Goal: Task Accomplishment & Management: Use online tool/utility

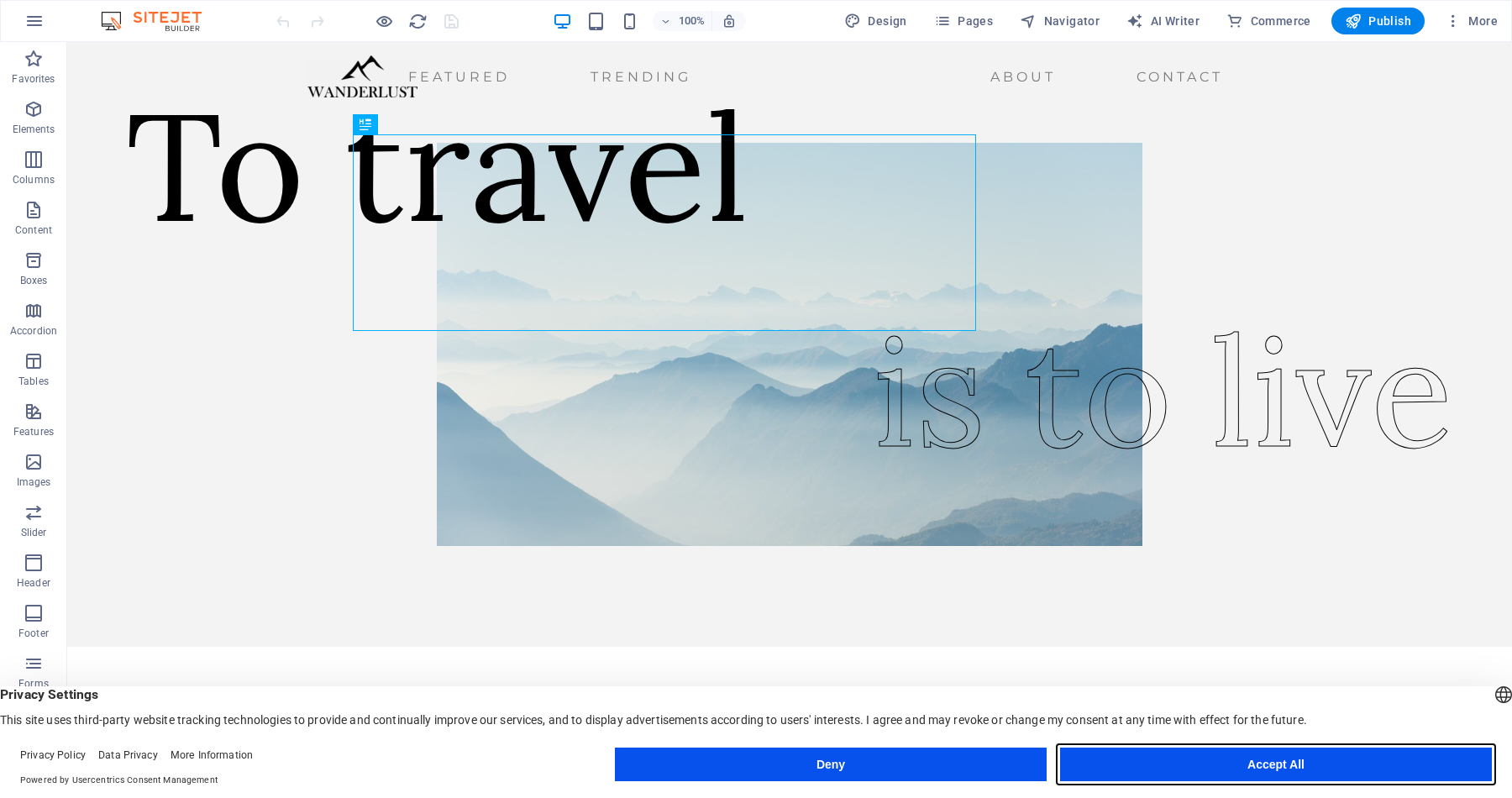
click at [1322, 758] on button "Accept All" at bounding box center [1276, 764] width 431 height 33
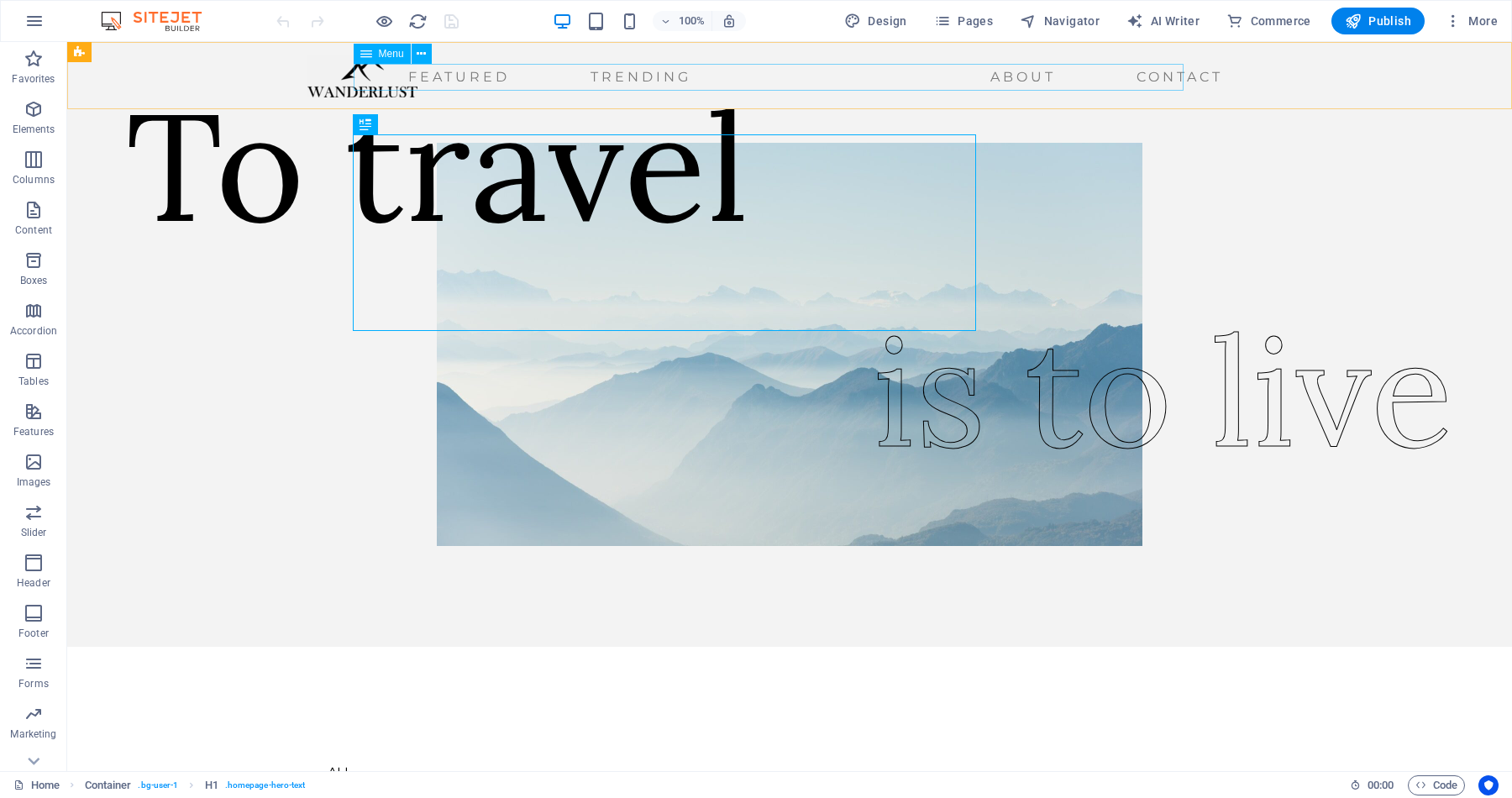
click at [383, 78] on nav "Featured Trending About Contact" at bounding box center [768, 76] width 922 height 26
click at [564, 87] on nav "Featured Trending About Contact" at bounding box center [768, 76] width 922 height 26
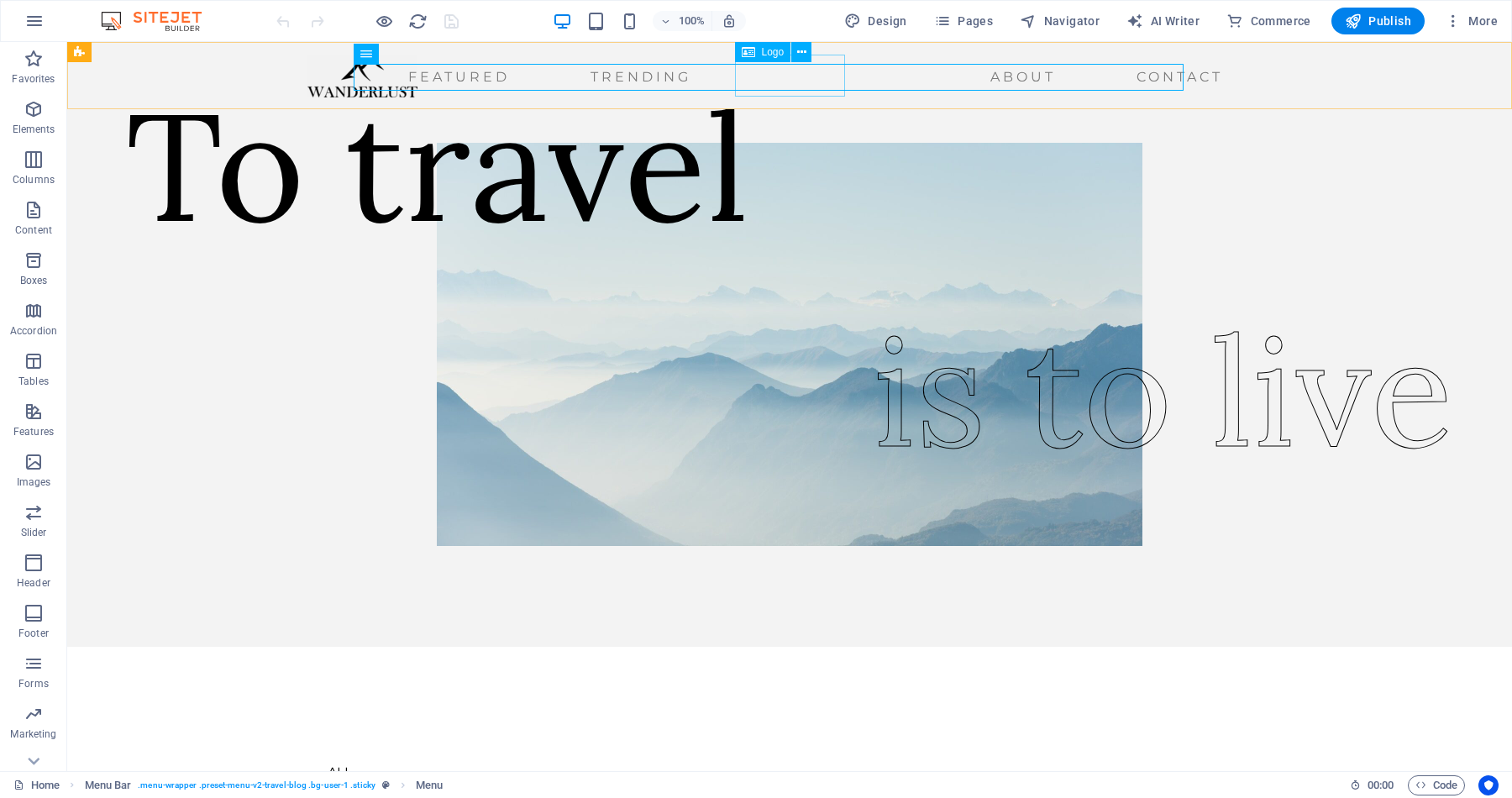
click at [418, 92] on div at bounding box center [362, 76] width 110 height 42
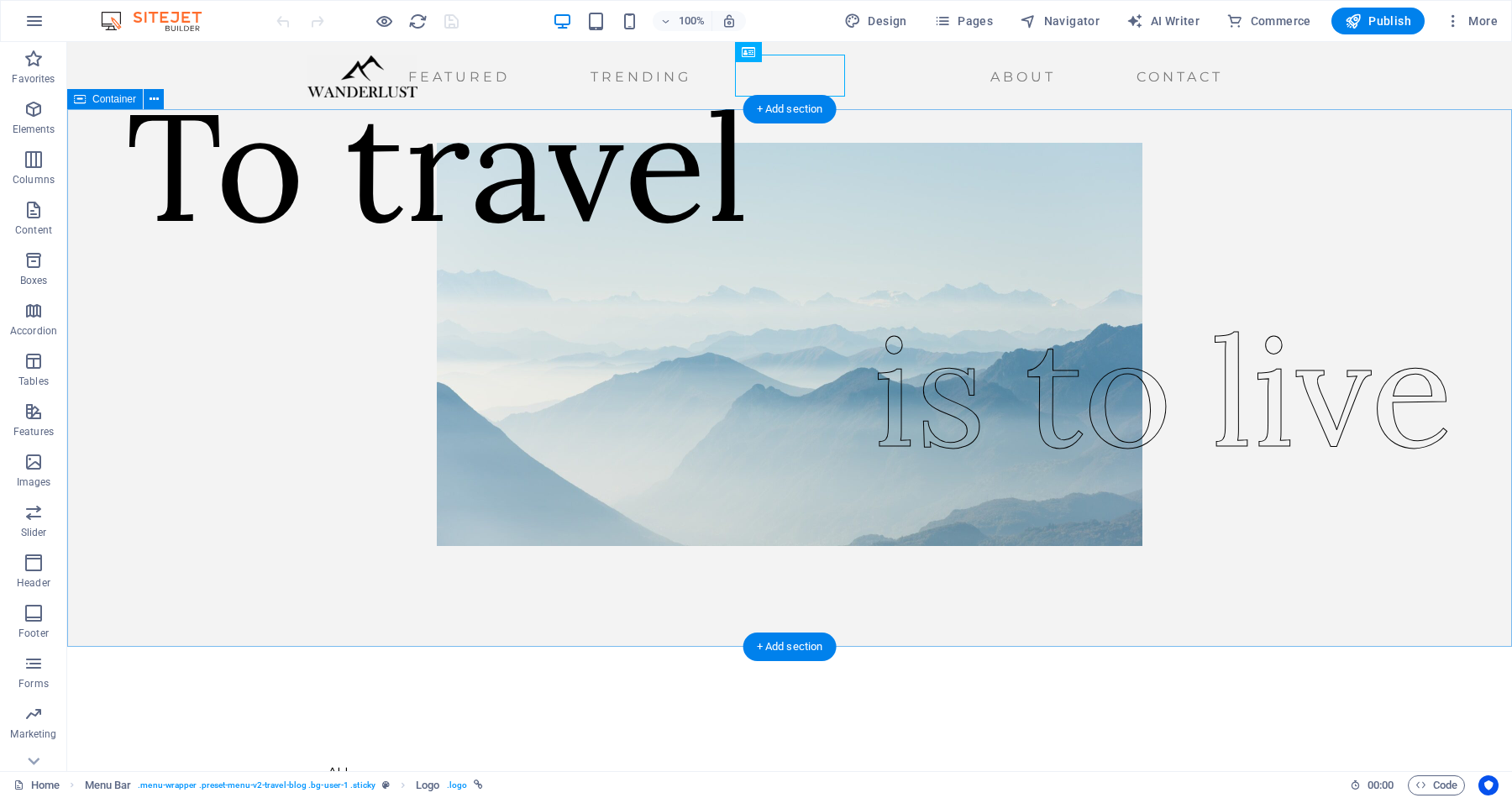
click at [147, 327] on div "To travel is to live" at bounding box center [789, 377] width 1444 height 537
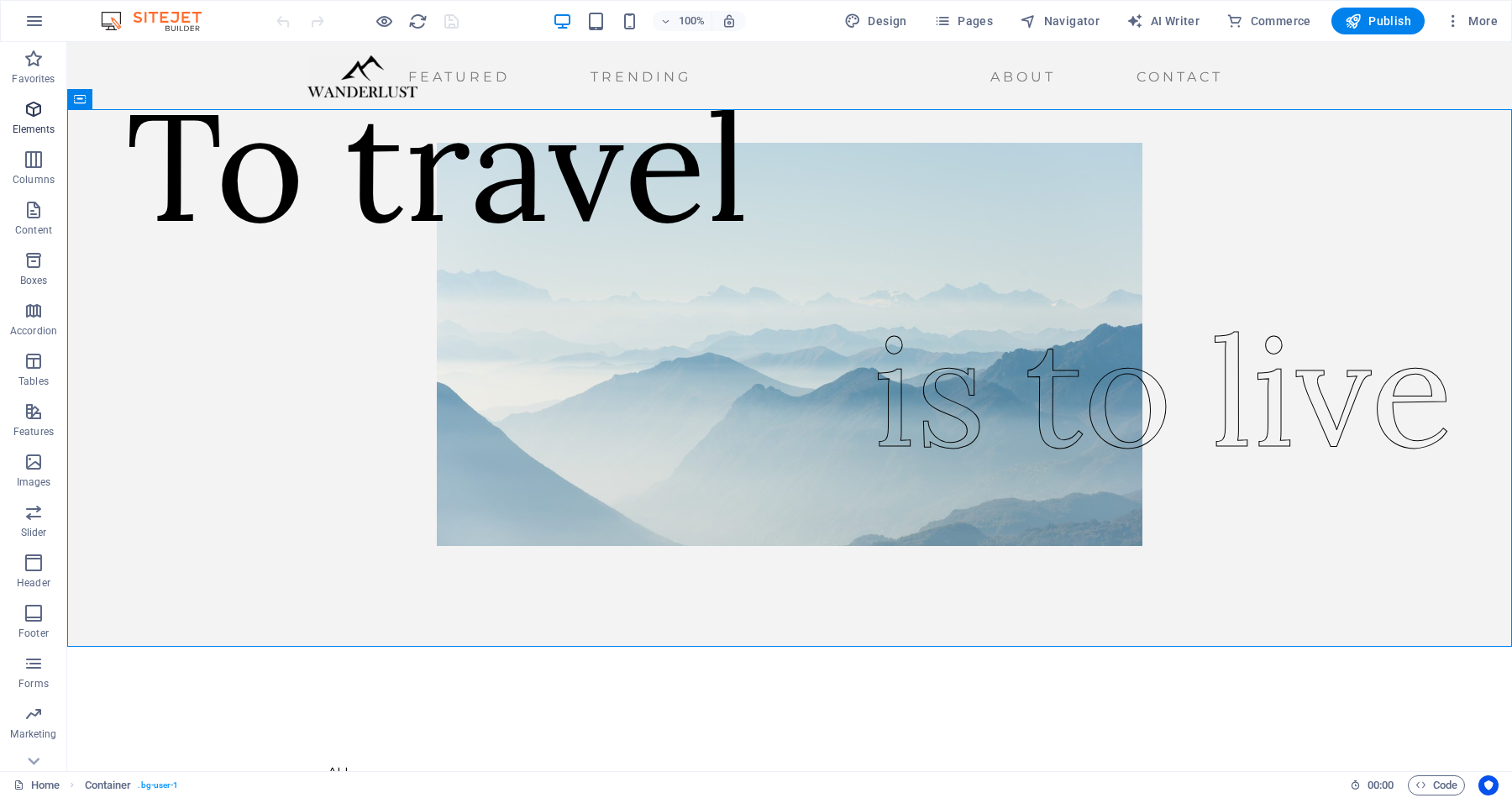
click at [33, 111] on icon "button" at bounding box center [33, 109] width 21 height 21
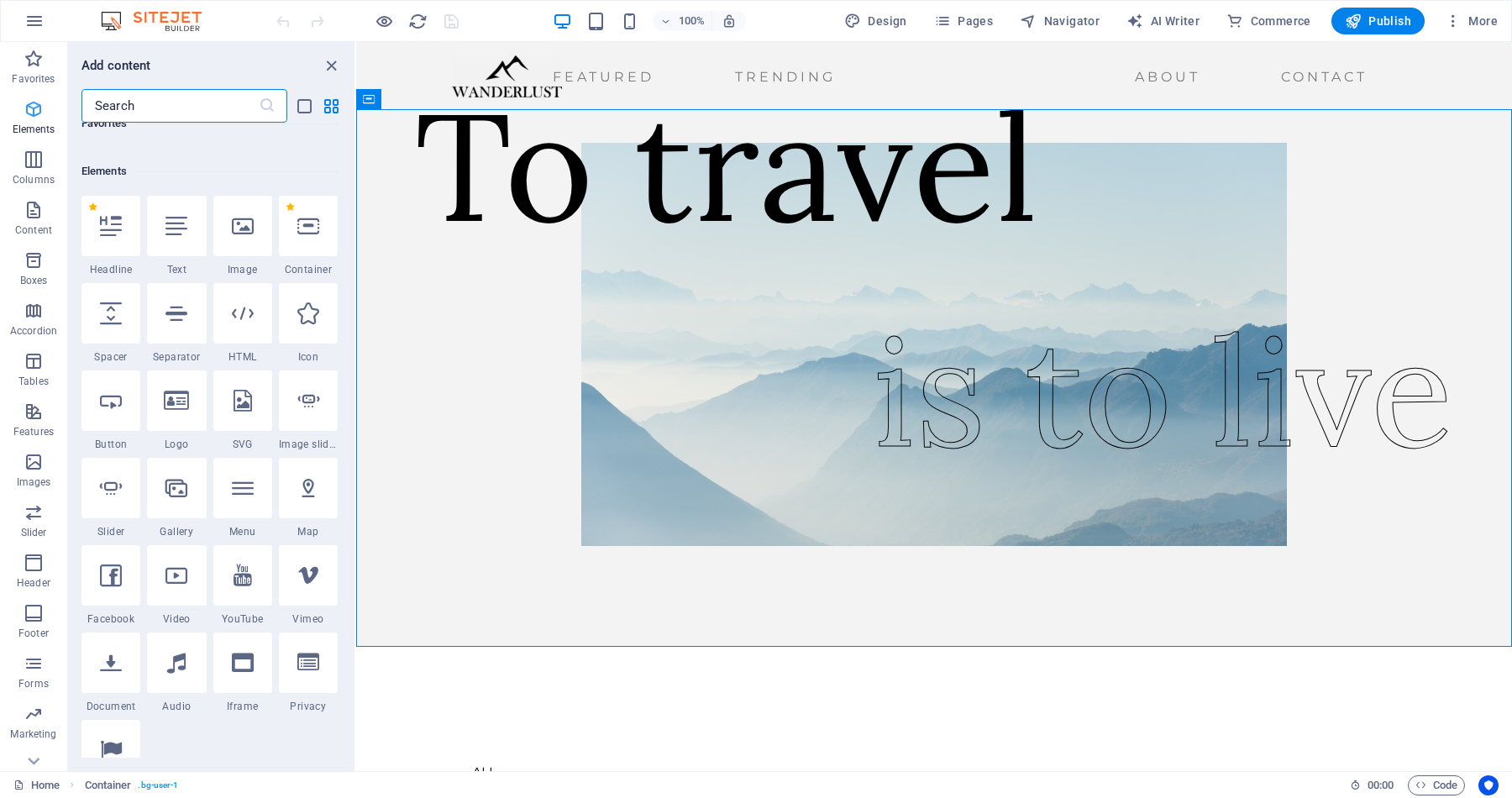
scroll to position [178, 0]
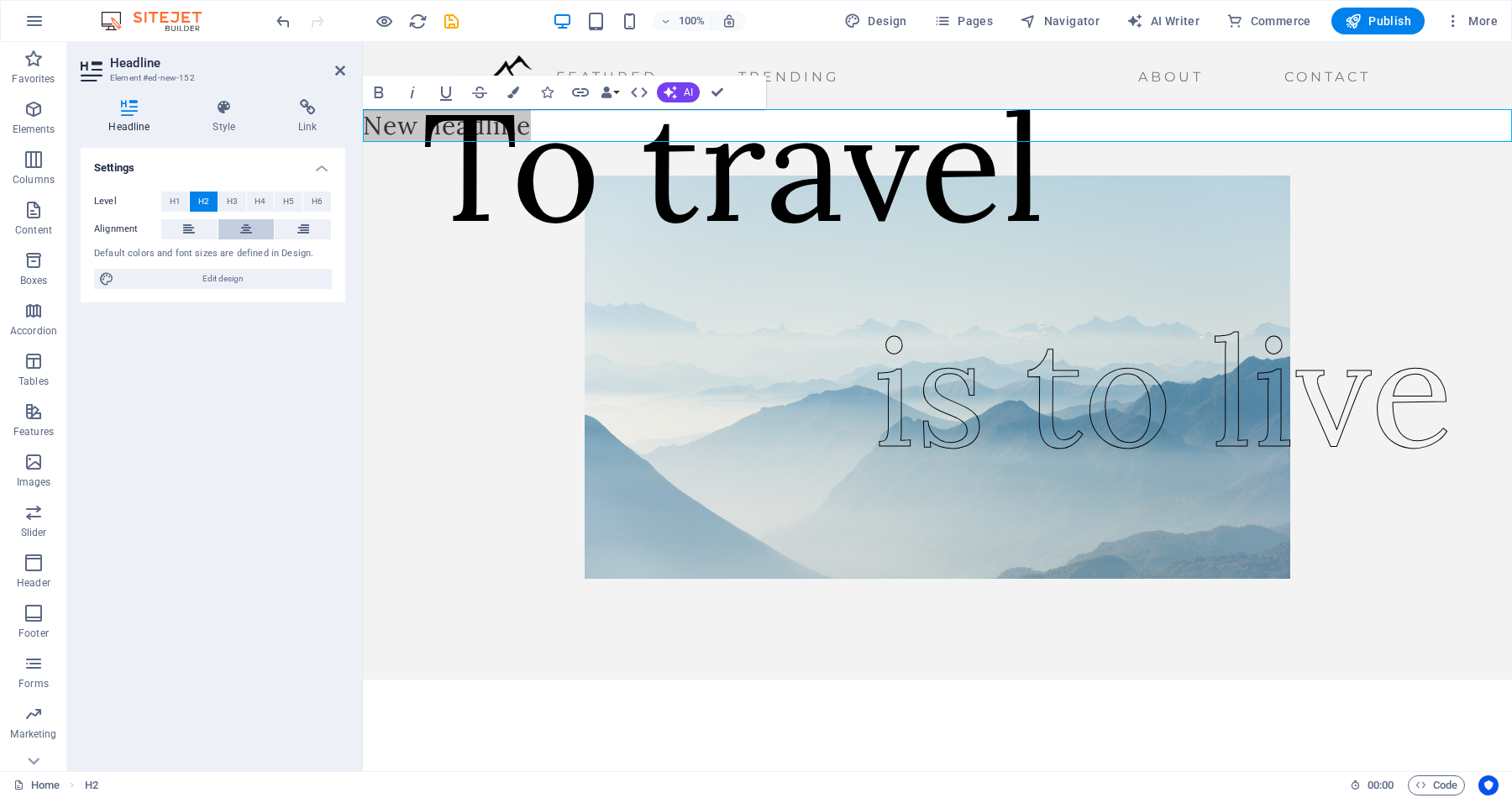
click at [242, 228] on icon at bounding box center [246, 229] width 12 height 21
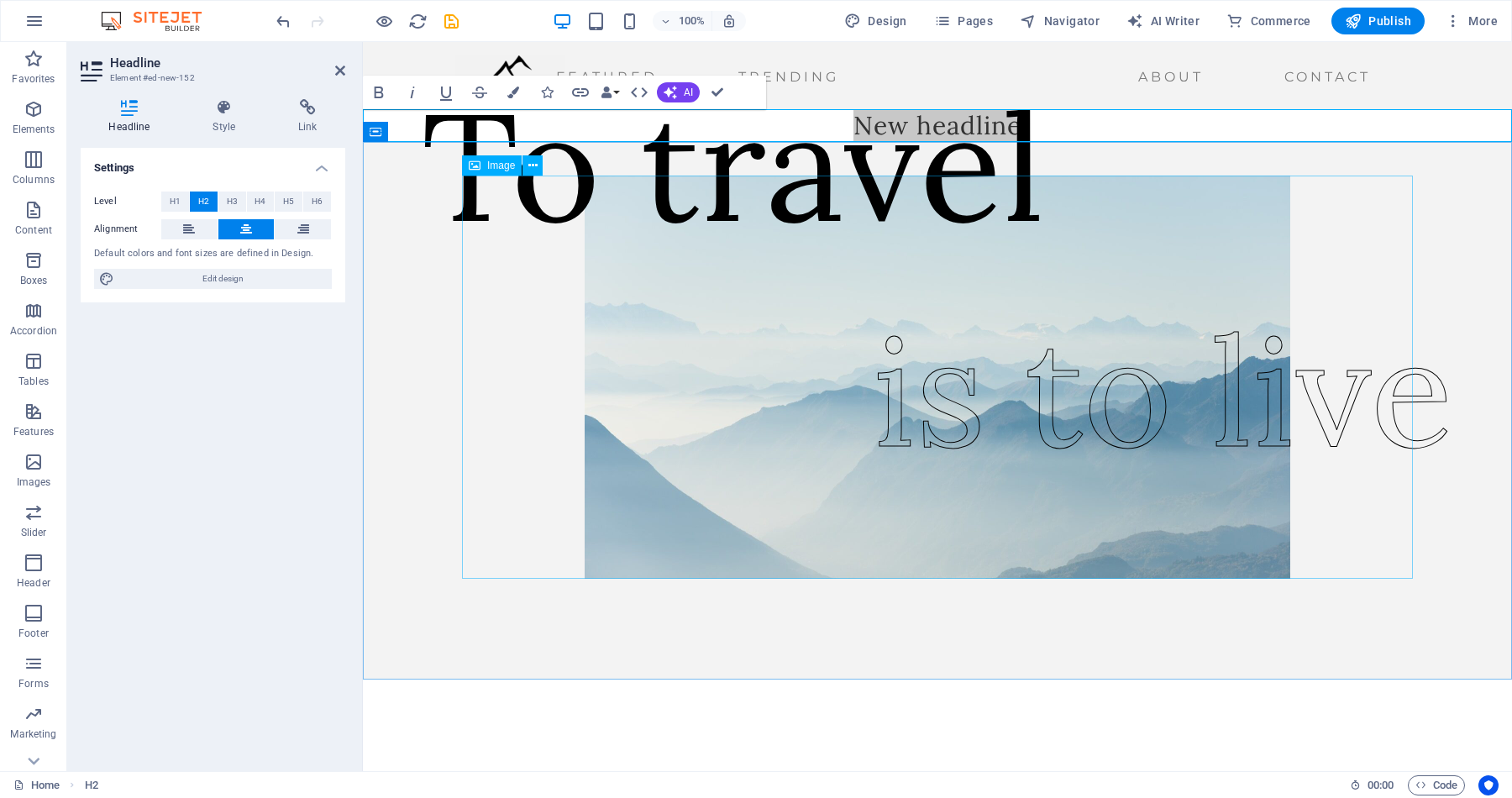
click at [219, 220] on button at bounding box center [246, 229] width 56 height 21
click at [728, 125] on h2 "New headline" at bounding box center [937, 125] width 1149 height 32
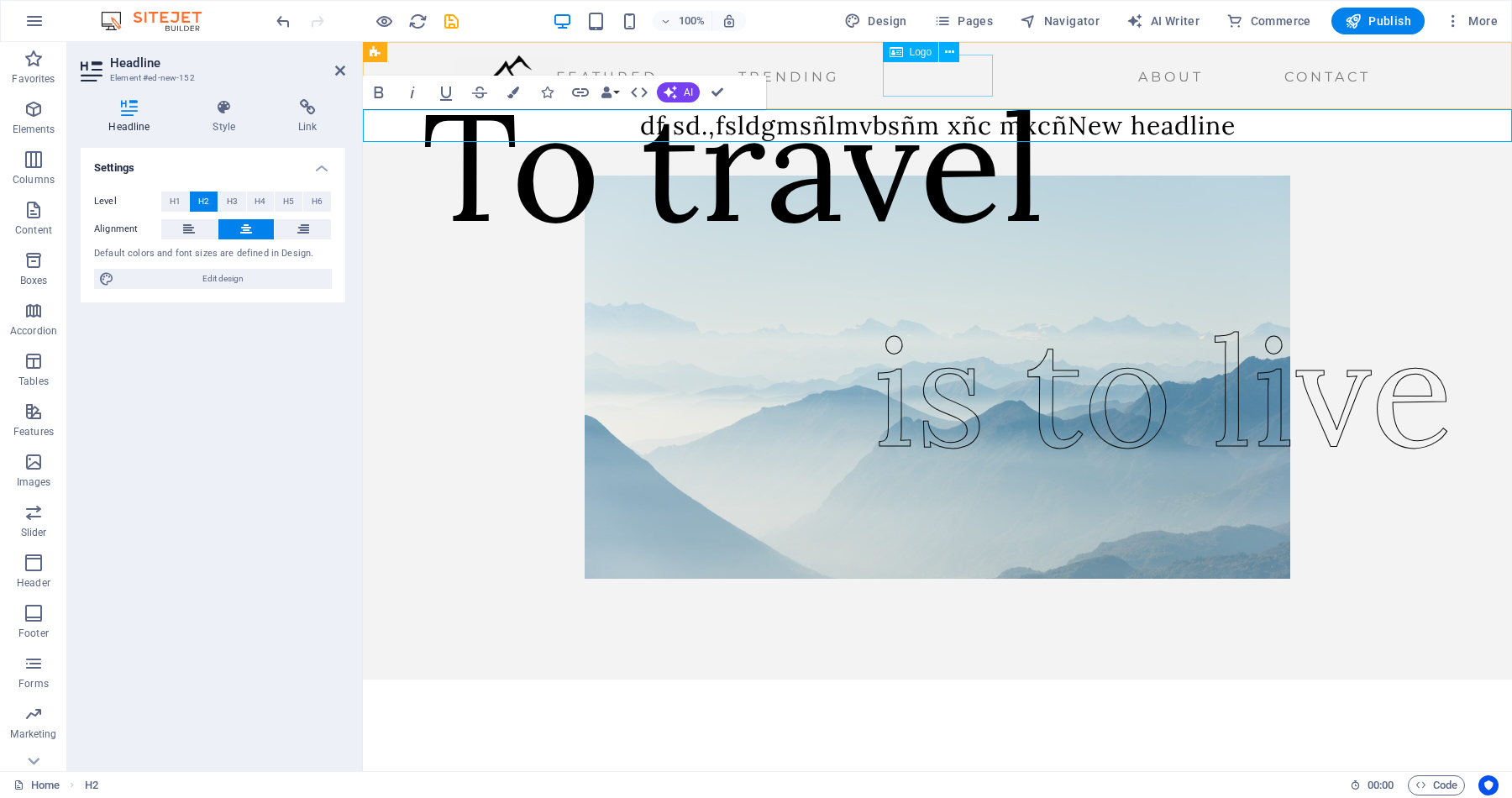
click at [565, 77] on div at bounding box center [510, 76] width 110 height 42
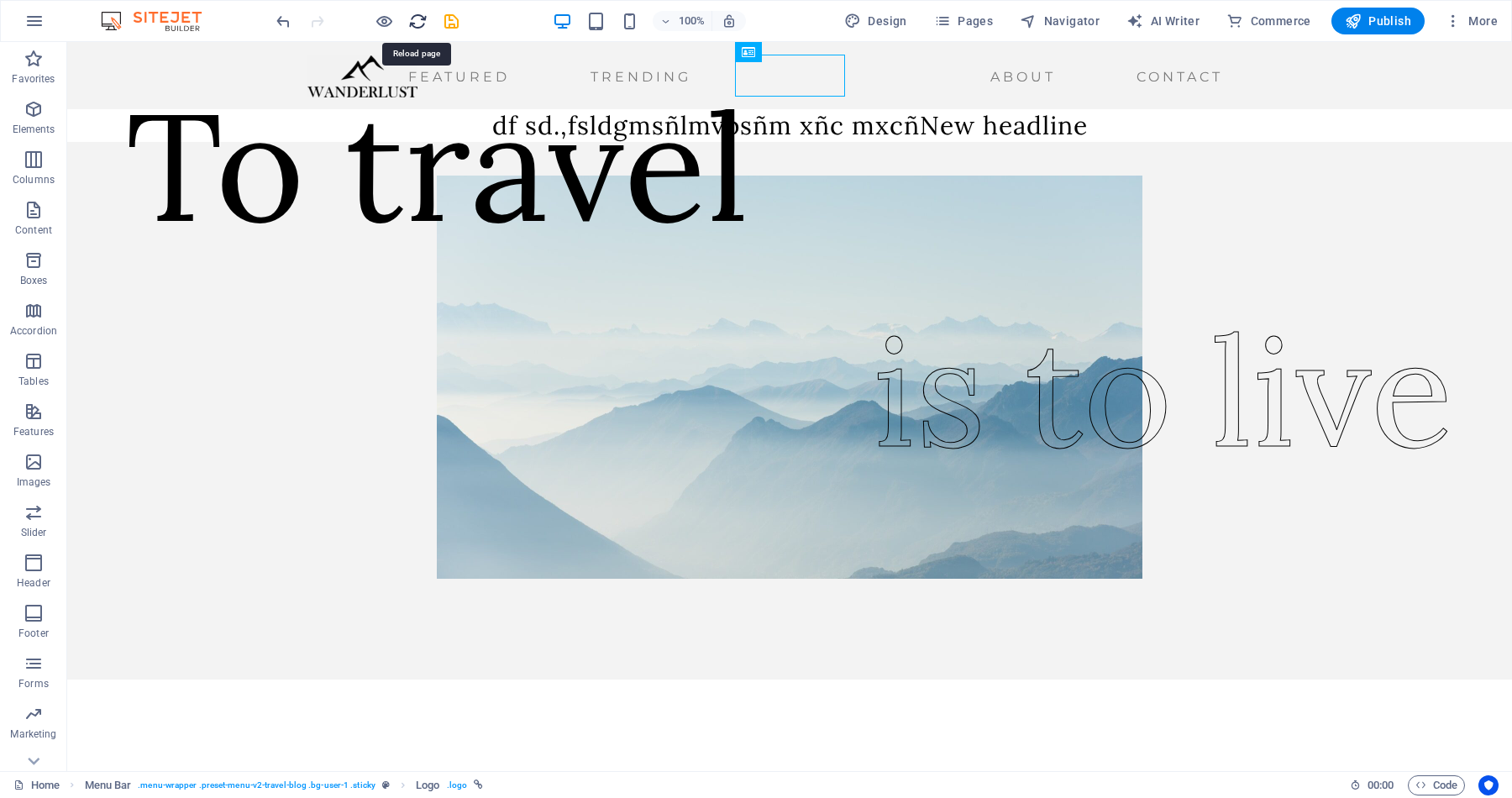
click at [420, 18] on icon "reload" at bounding box center [418, 22] width 20 height 20
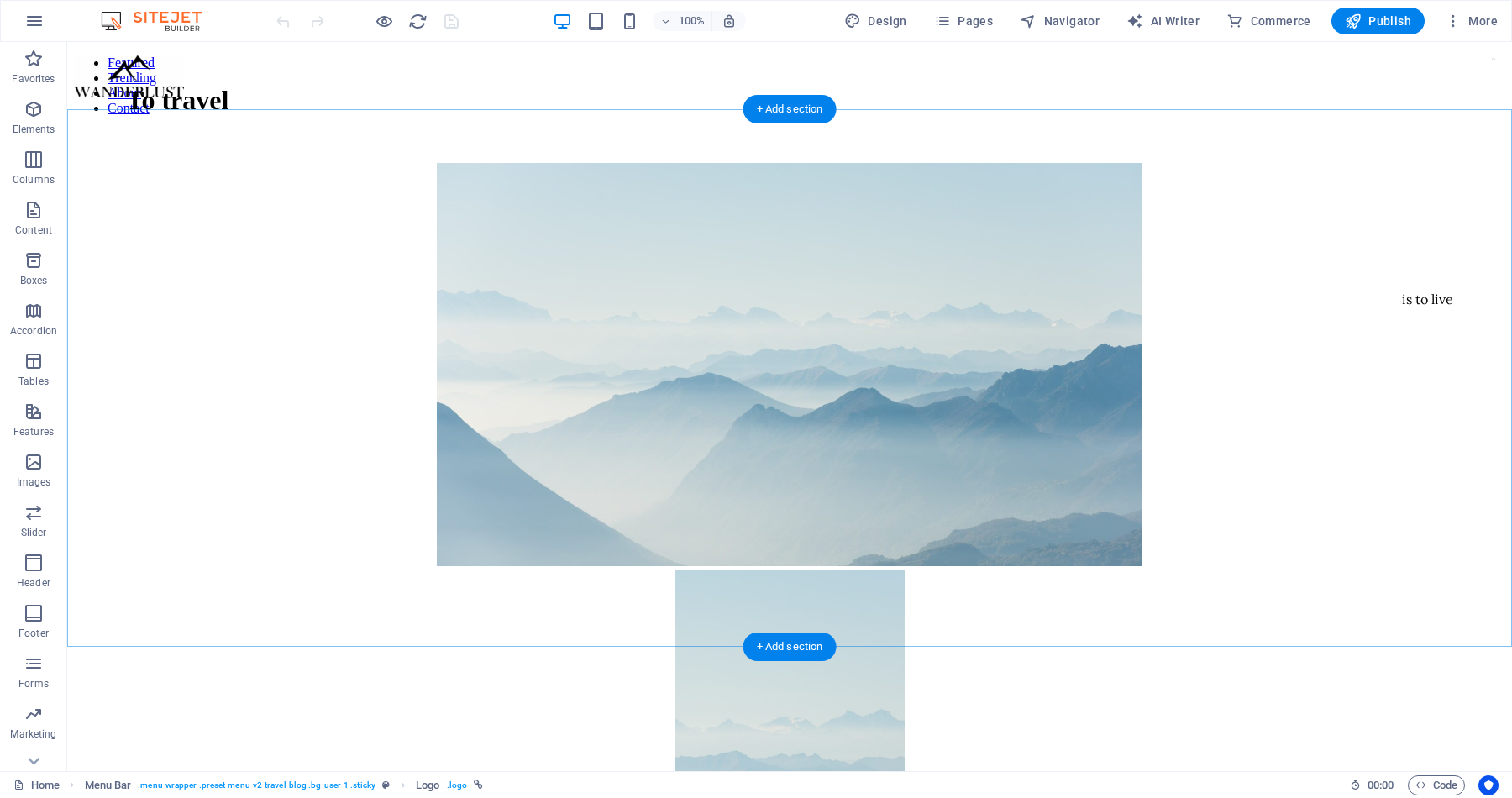
scroll to position [0, 0]
click at [894, 27] on span "Design" at bounding box center [876, 21] width 63 height 17
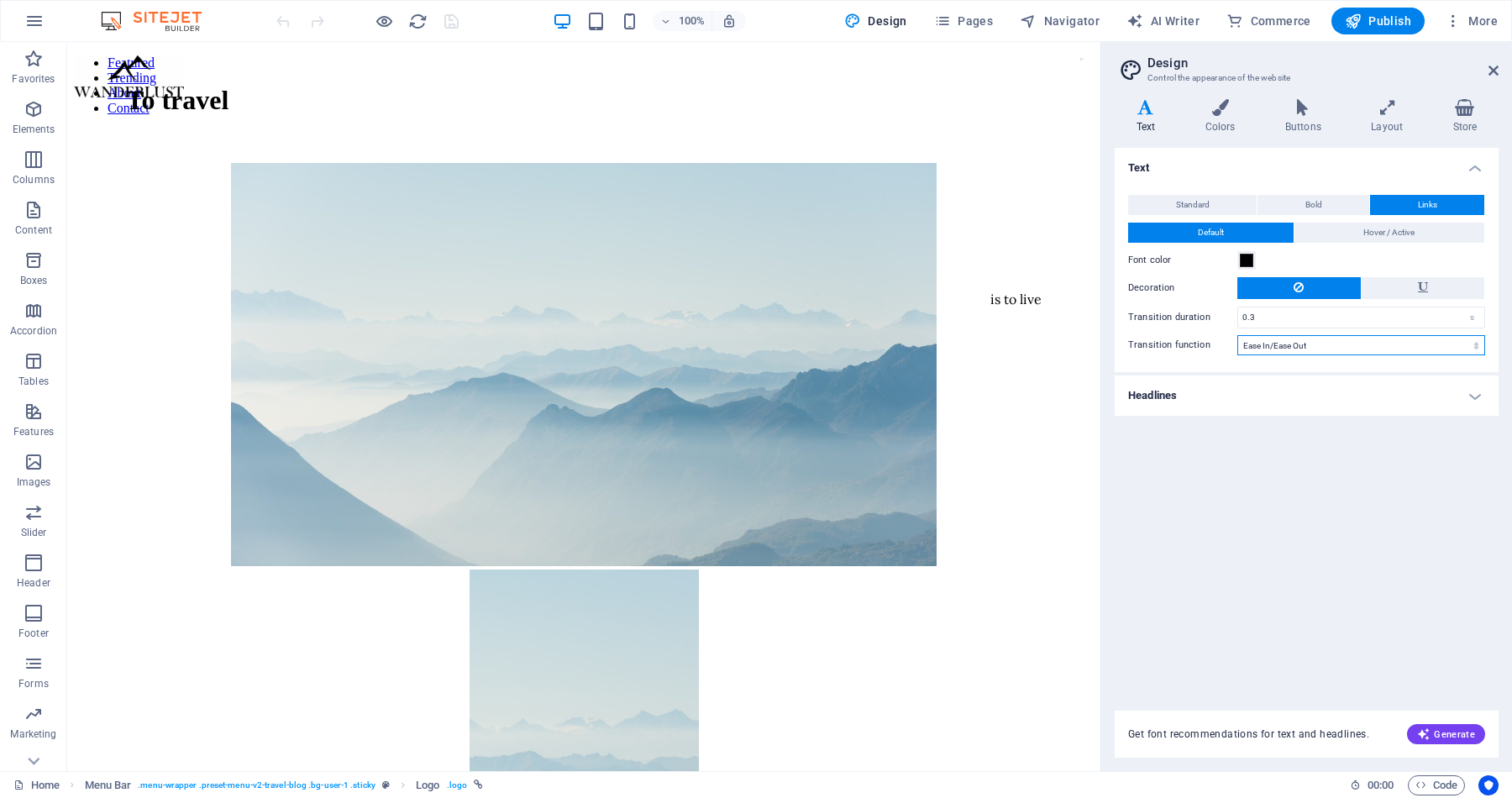
click at [1322, 344] on select "Ease Ease In Ease Out Ease In/Ease Out Linear" at bounding box center [1361, 345] width 248 height 21
select select "linear"
click at [1237, 335] on select "Ease Ease In Ease Out Ease In/Ease Out Linear" at bounding box center [1361, 345] width 248 height 21
click at [1409, 232] on span "Hover / Active" at bounding box center [1388, 232] width 51 height 21
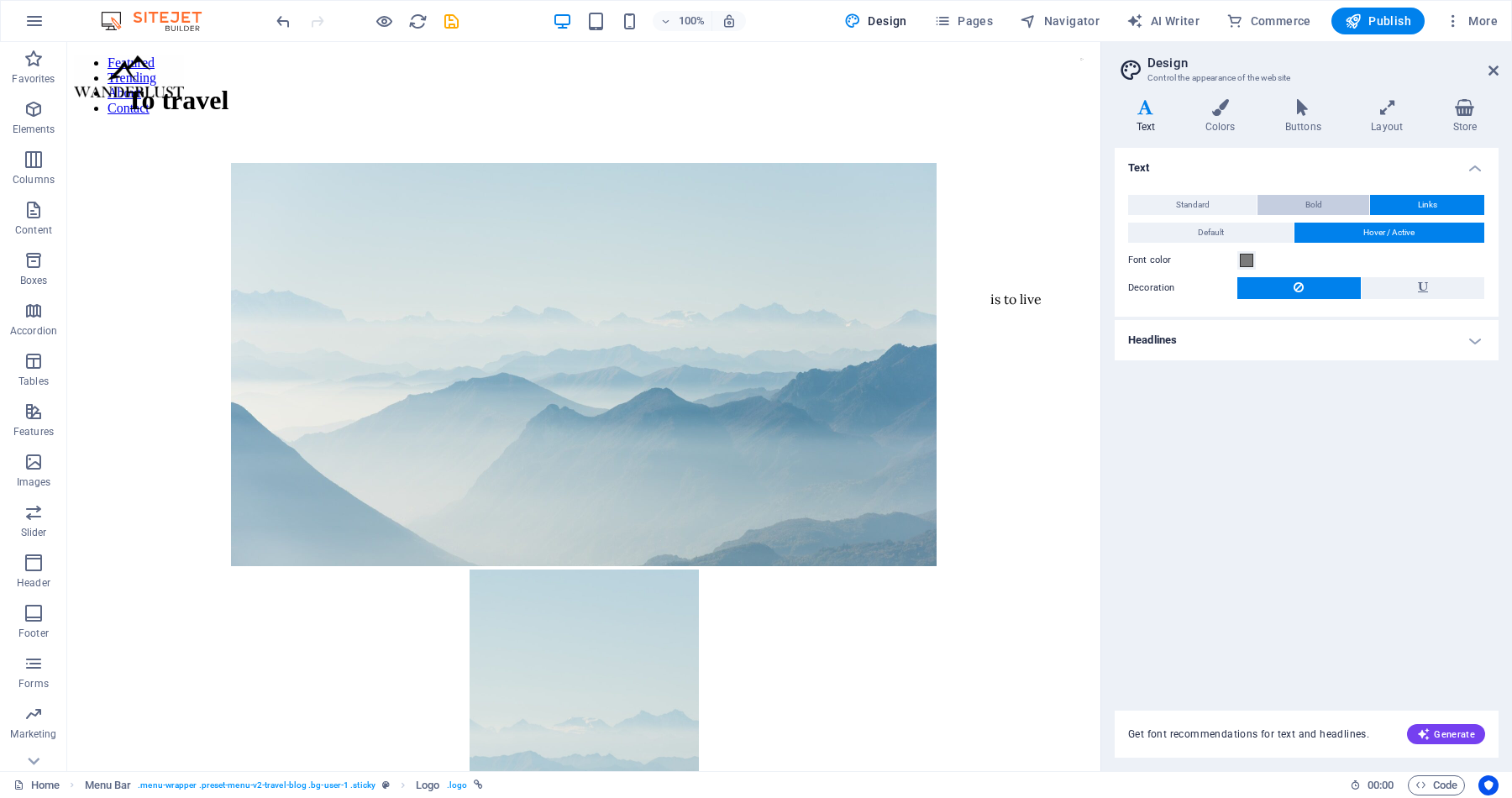
click at [1309, 200] on span "Bold" at bounding box center [1313, 205] width 17 height 21
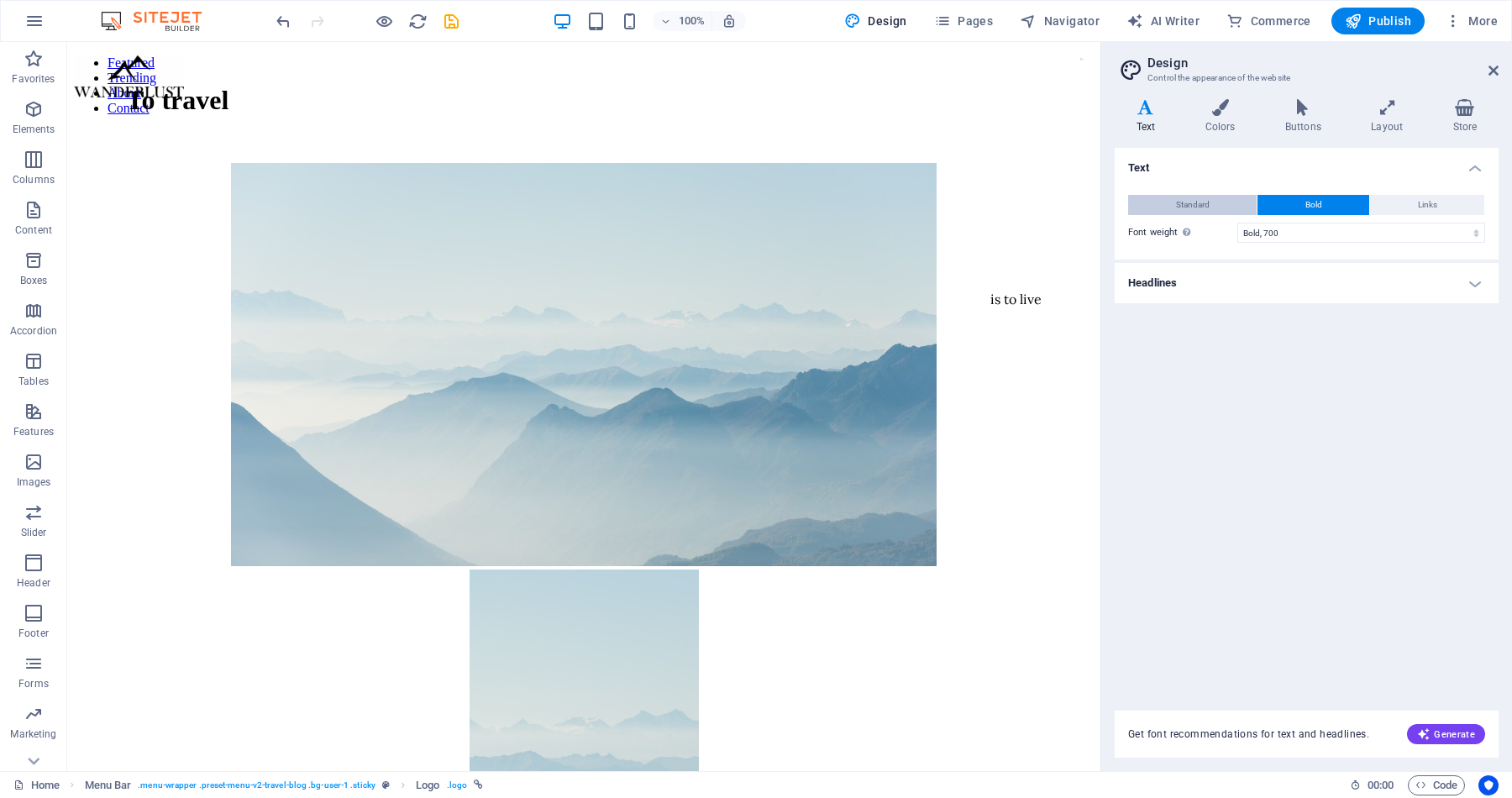
click at [1187, 202] on span "Standard" at bounding box center [1192, 205] width 33 height 21
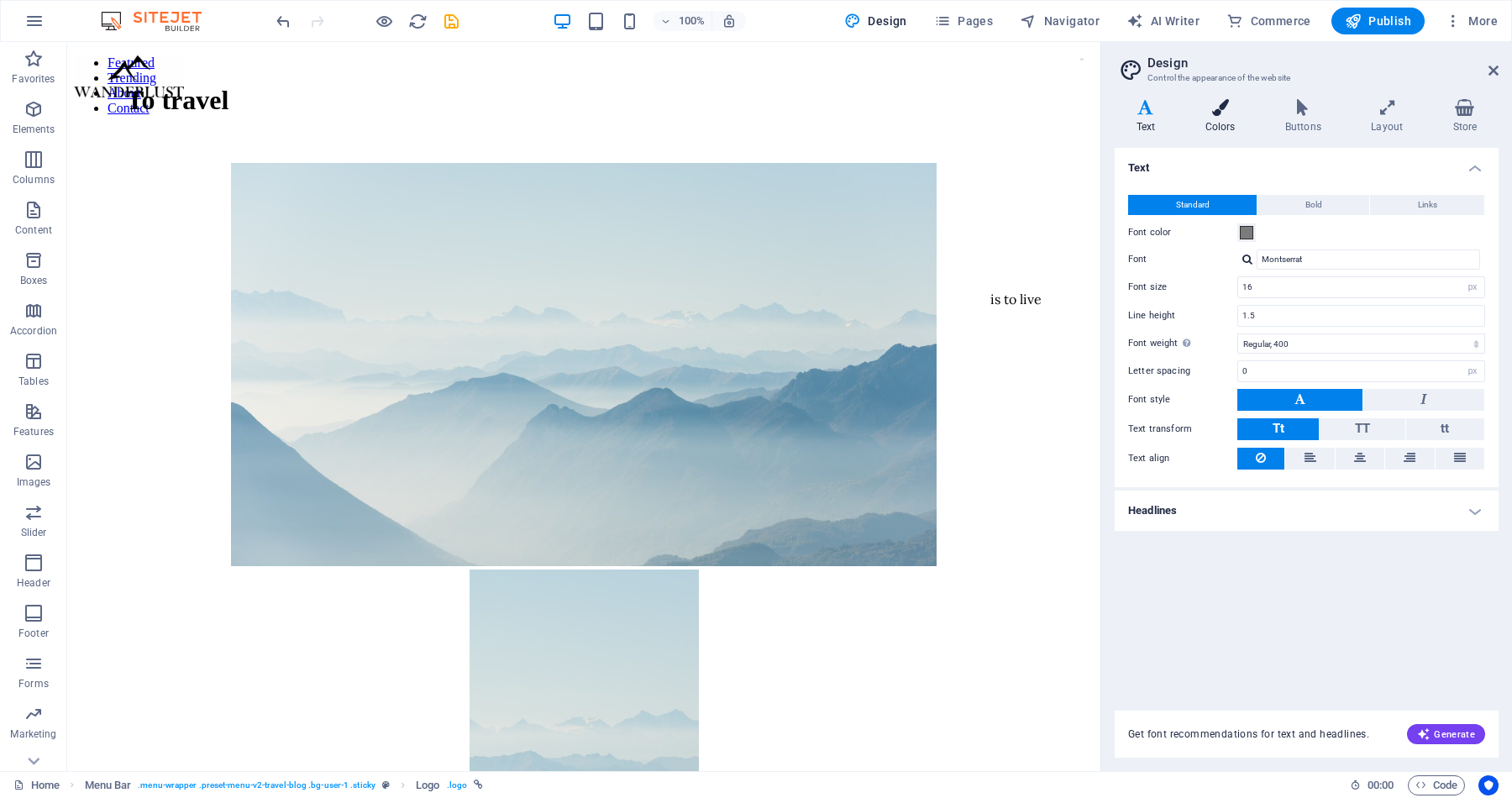
click at [1216, 116] on h4 "Colors" at bounding box center [1223, 117] width 79 height 35
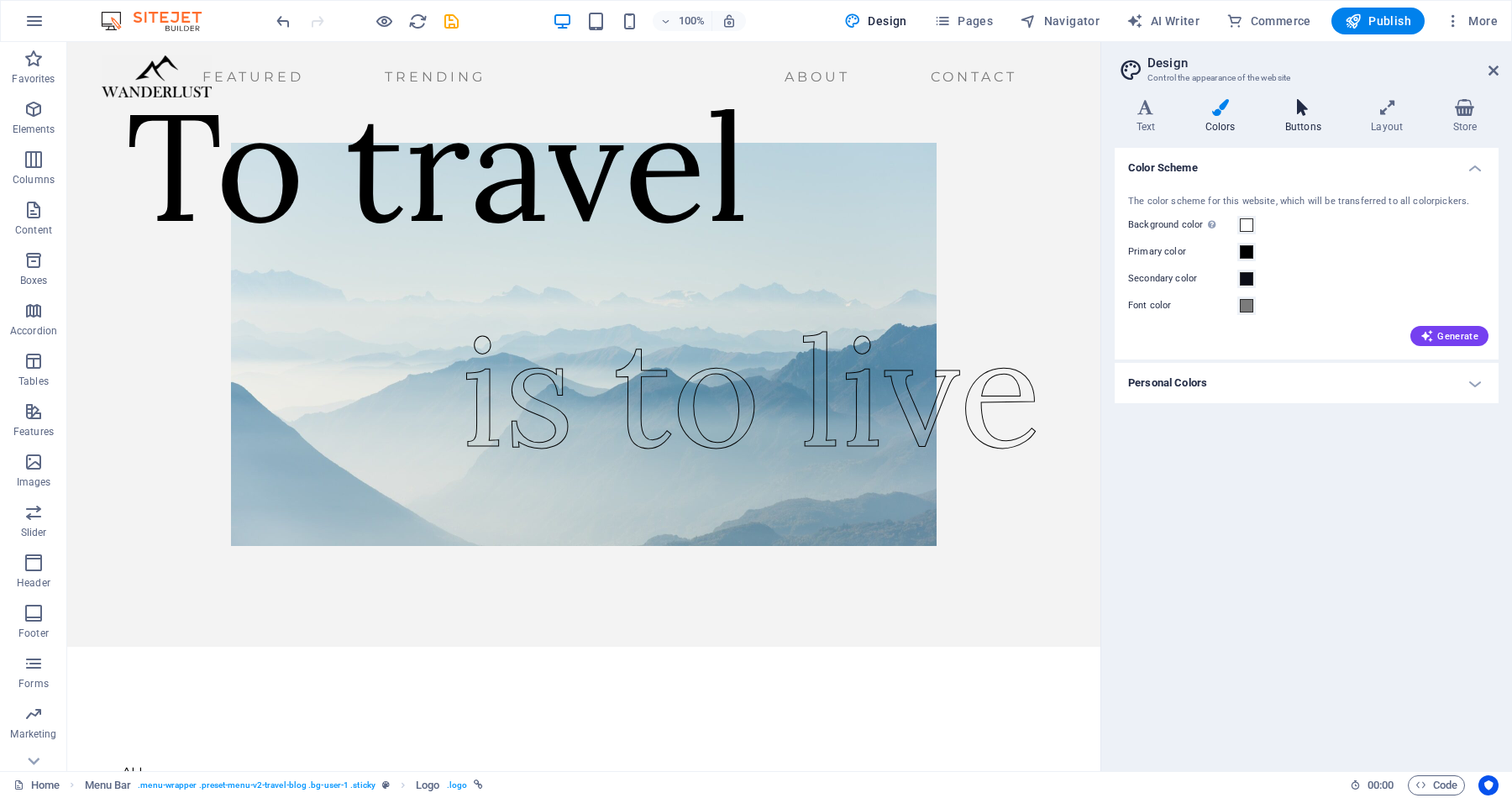
click at [1314, 124] on h4 "Buttons" at bounding box center [1305, 117] width 85 height 35
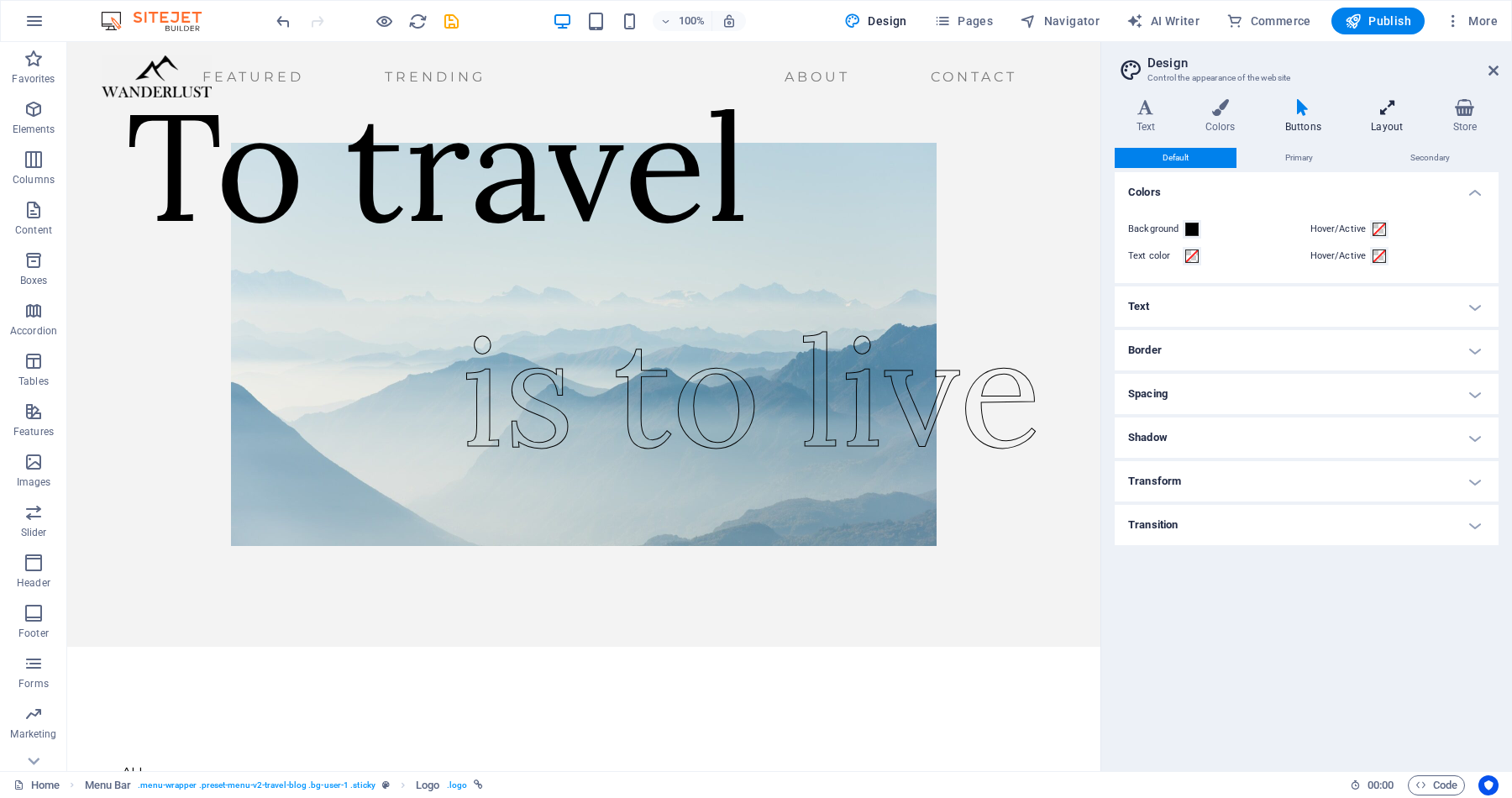
click at [1383, 118] on h4 "Layout" at bounding box center [1389, 117] width 81 height 35
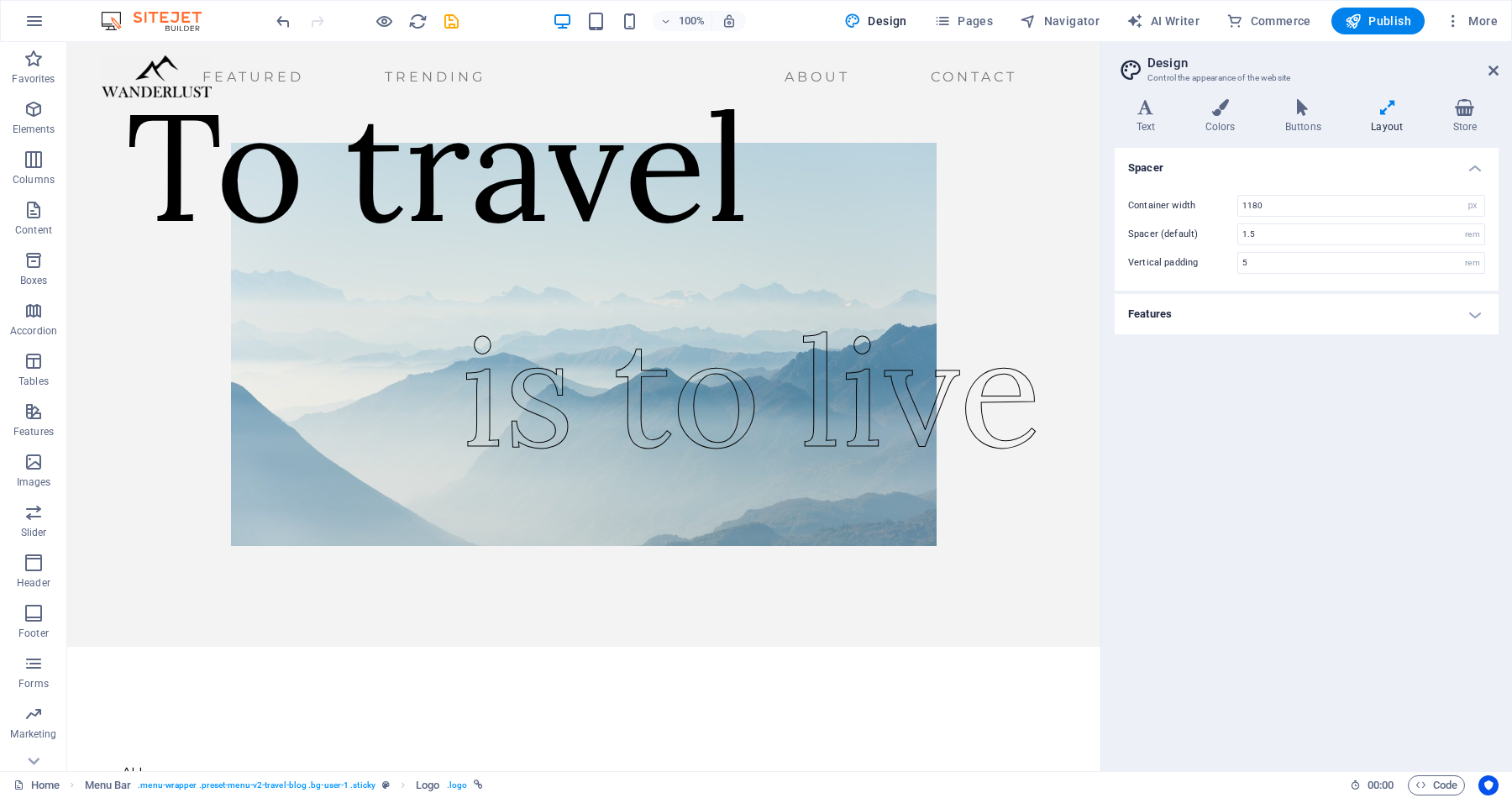
click at [1472, 319] on h4 "Features" at bounding box center [1306, 314] width 383 height 40
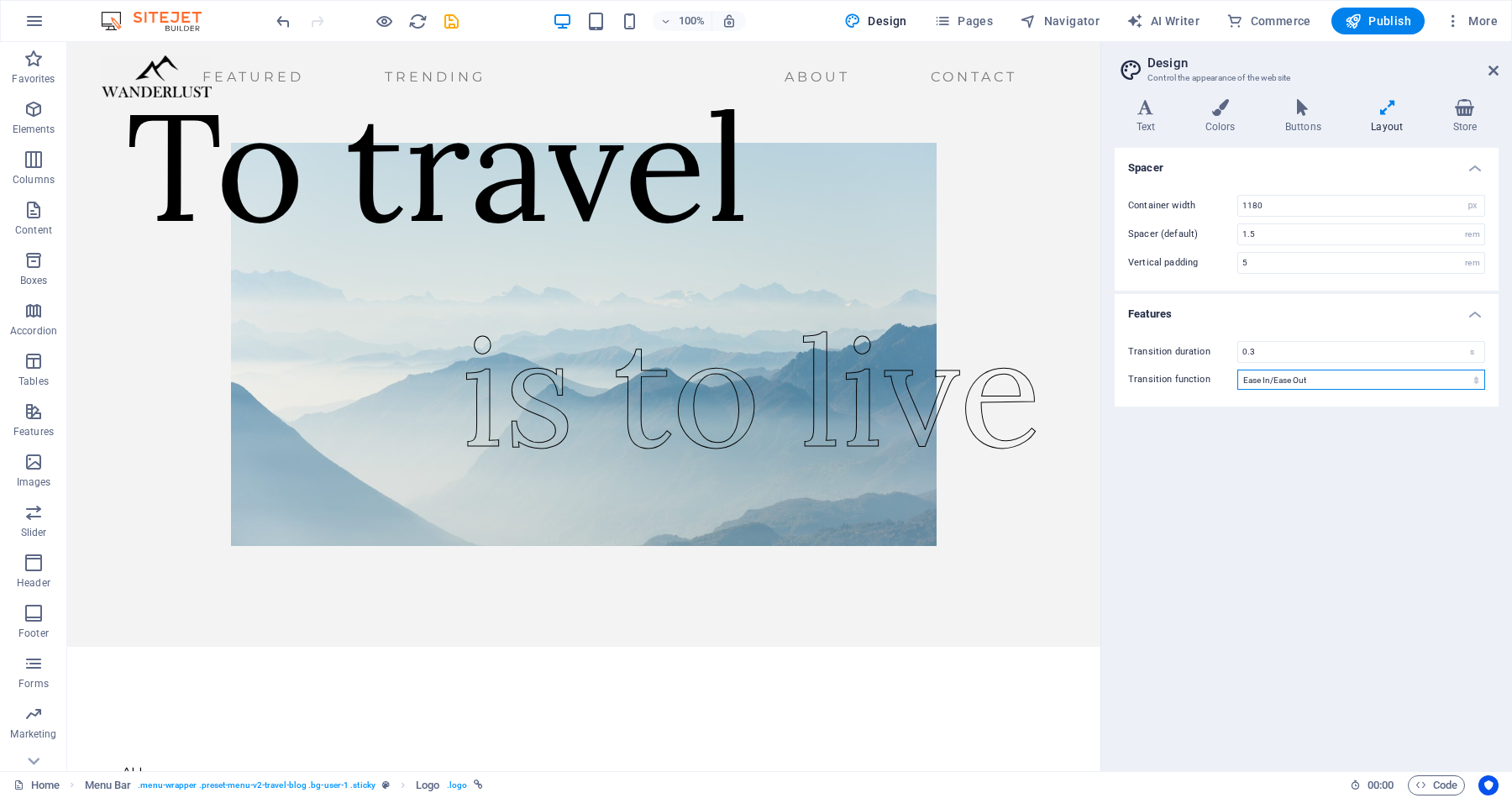
click at [1388, 378] on select "Ease Ease In Ease Out Ease In/Ease Out Linear" at bounding box center [1361, 379] width 248 height 21
select select "linear"
click at [1237, 370] on select "Ease Ease In Ease Out Ease In/Ease Out Linear" at bounding box center [1361, 379] width 248 height 21
click at [1469, 120] on h4 "Store" at bounding box center [1464, 117] width 68 height 35
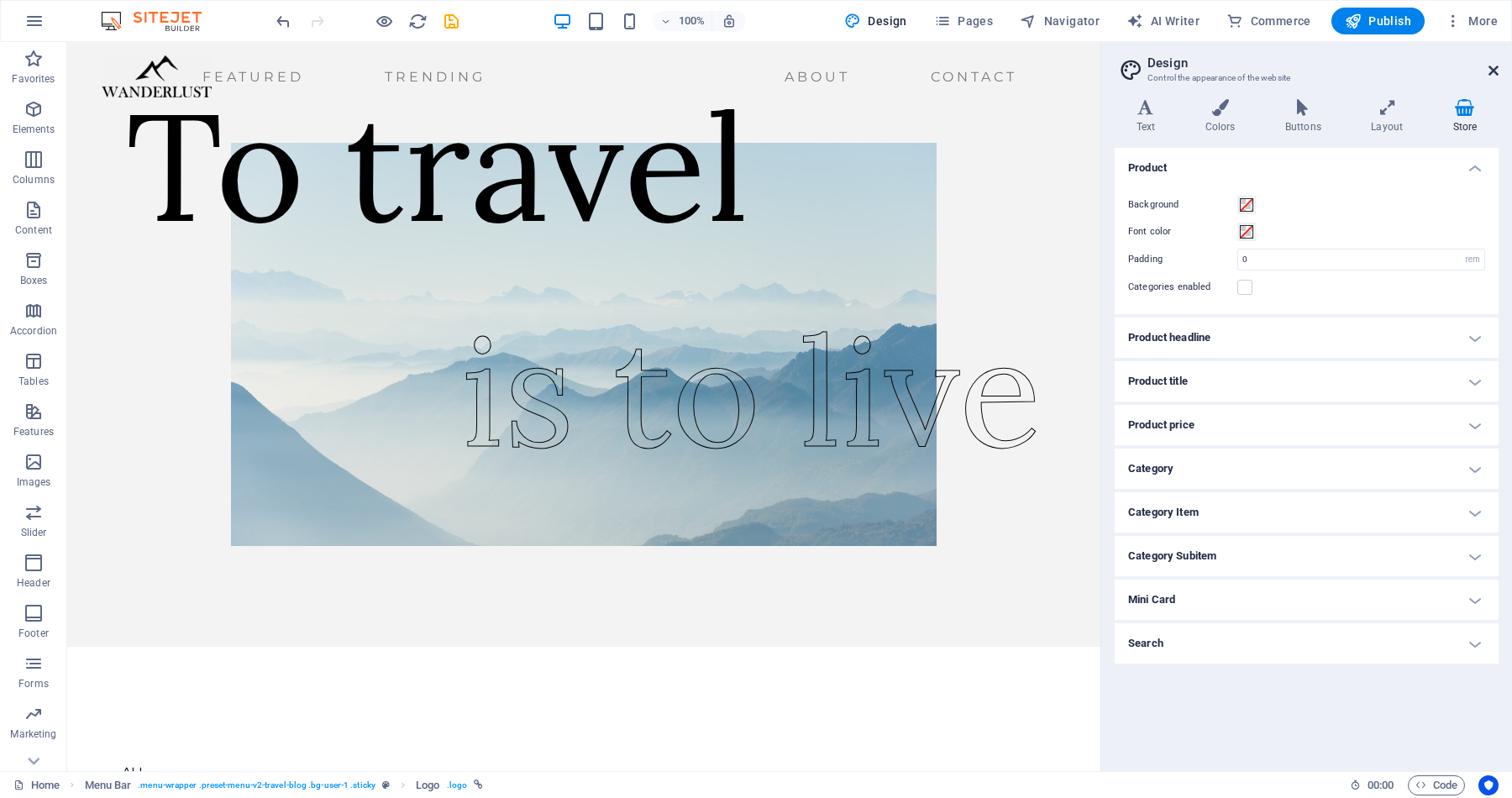
click at [1492, 66] on icon at bounding box center [1493, 71] width 10 height 14
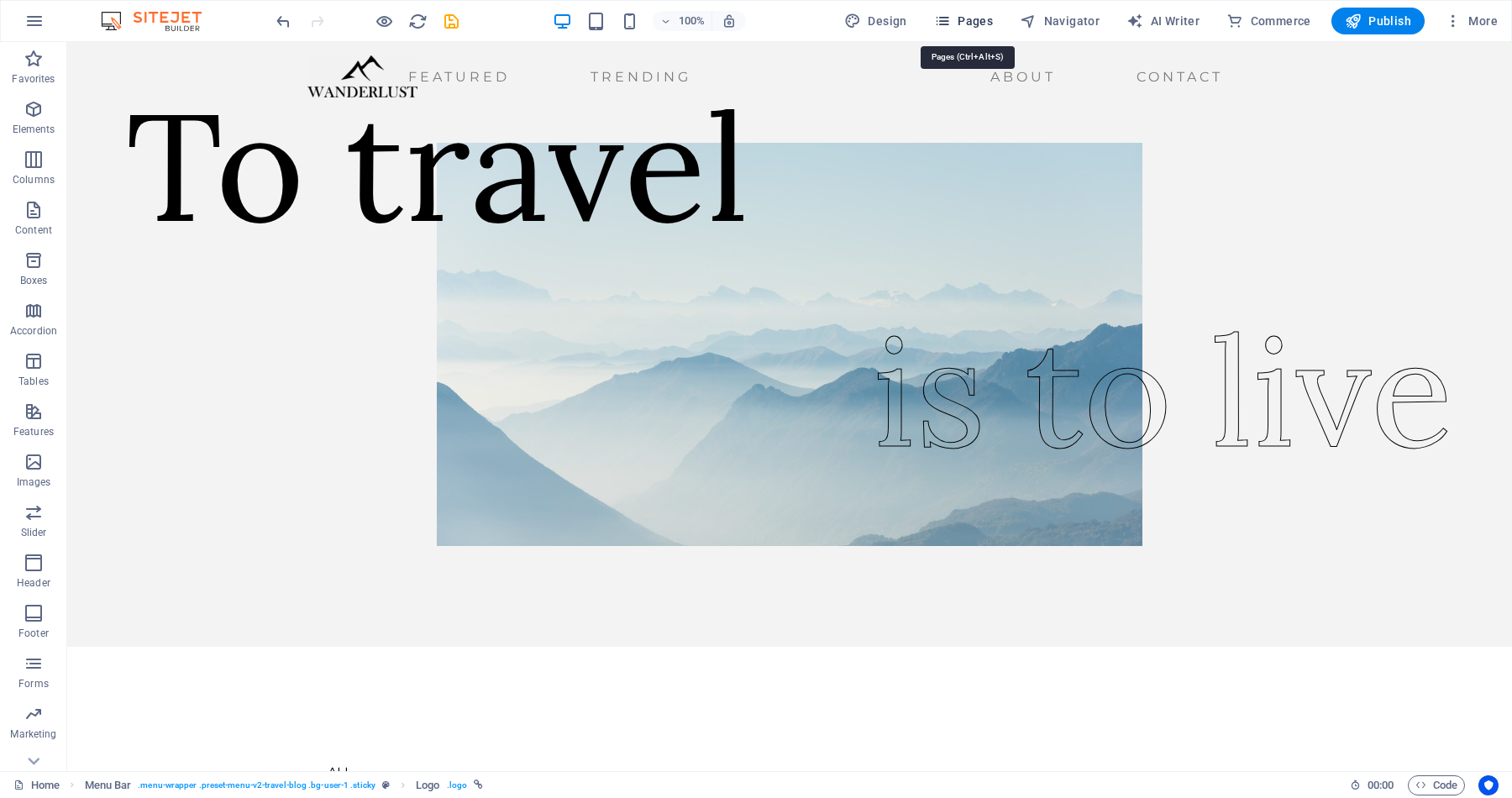
click at [956, 23] on span "Pages" at bounding box center [963, 21] width 59 height 17
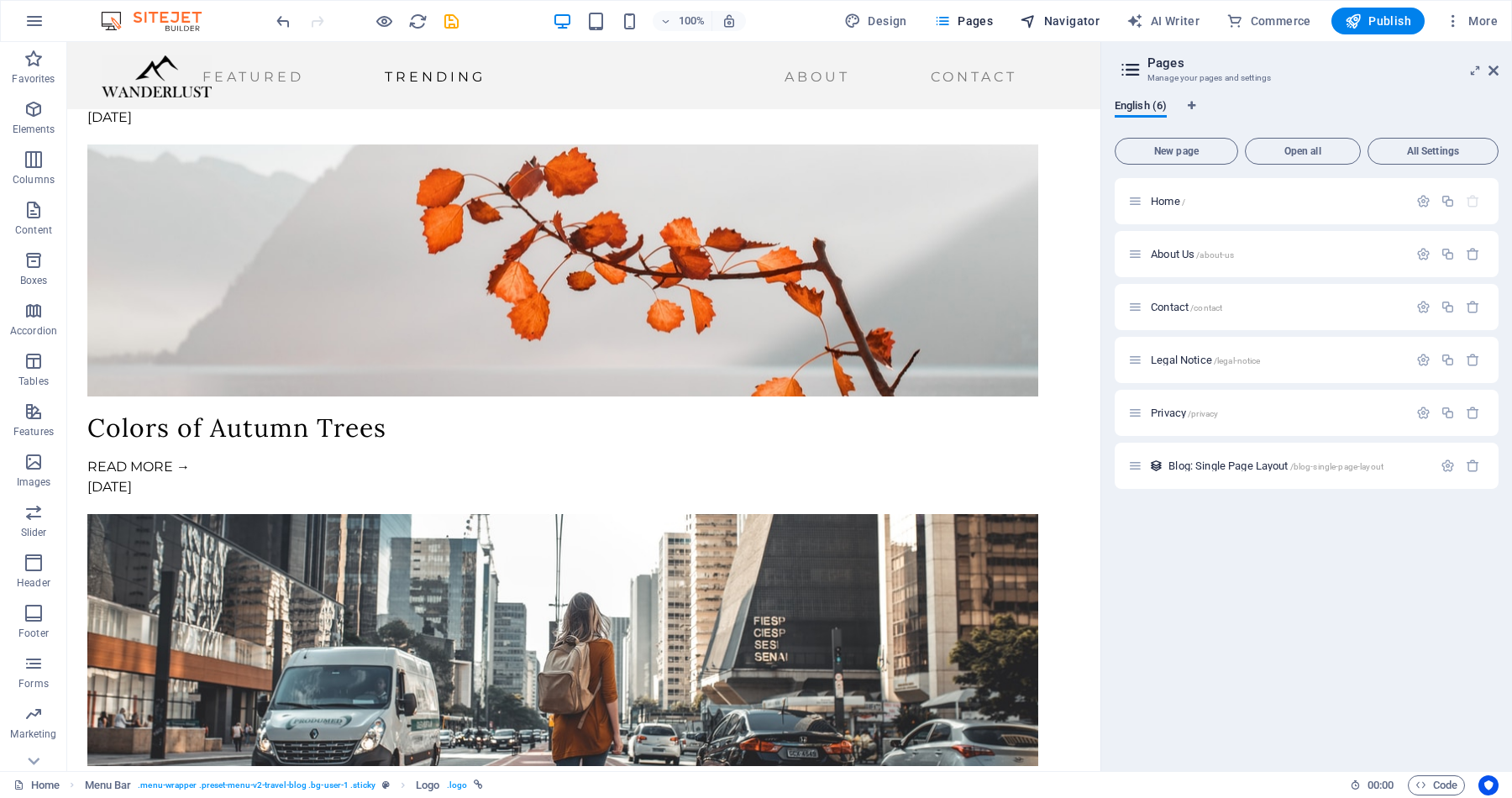
click at [1076, 25] on span "Navigator" at bounding box center [1059, 21] width 79 height 17
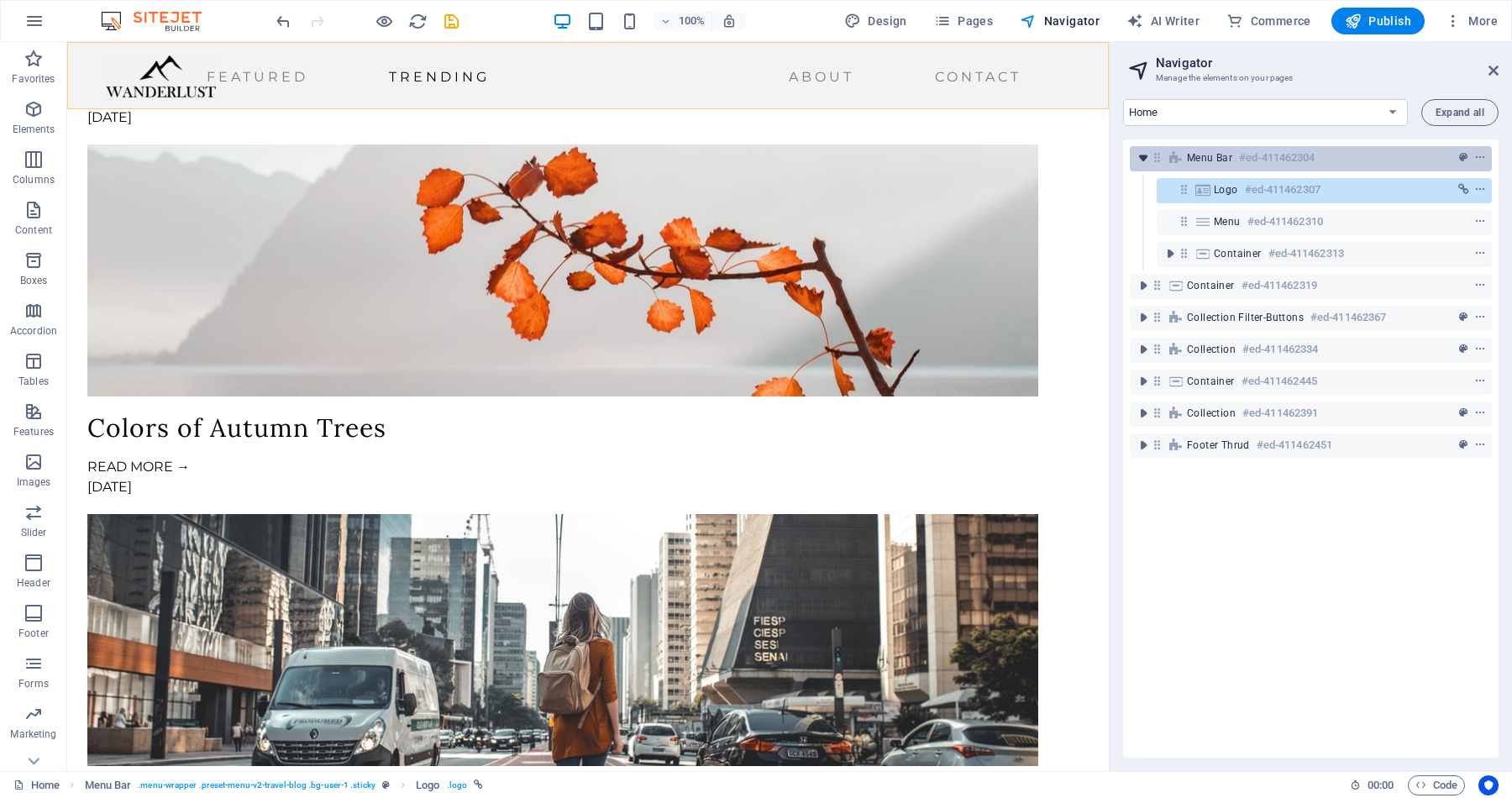
click at [1143, 158] on icon "toggle-expand" at bounding box center [1142, 157] width 17 height 17
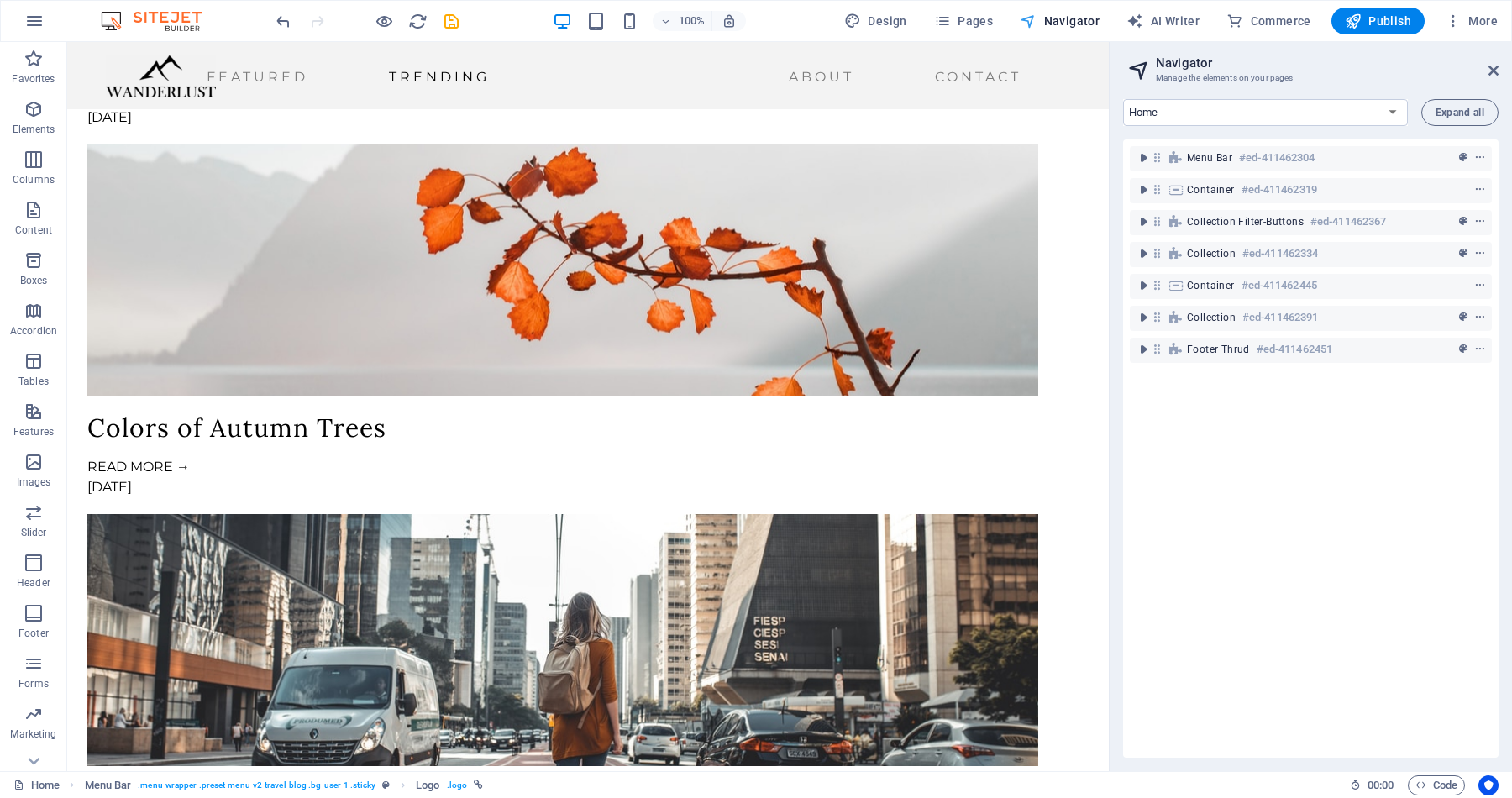
click at [1075, 20] on span "Navigator" at bounding box center [1059, 21] width 79 height 17
click at [1451, 118] on span "Expand all" at bounding box center [1460, 113] width 49 height 10
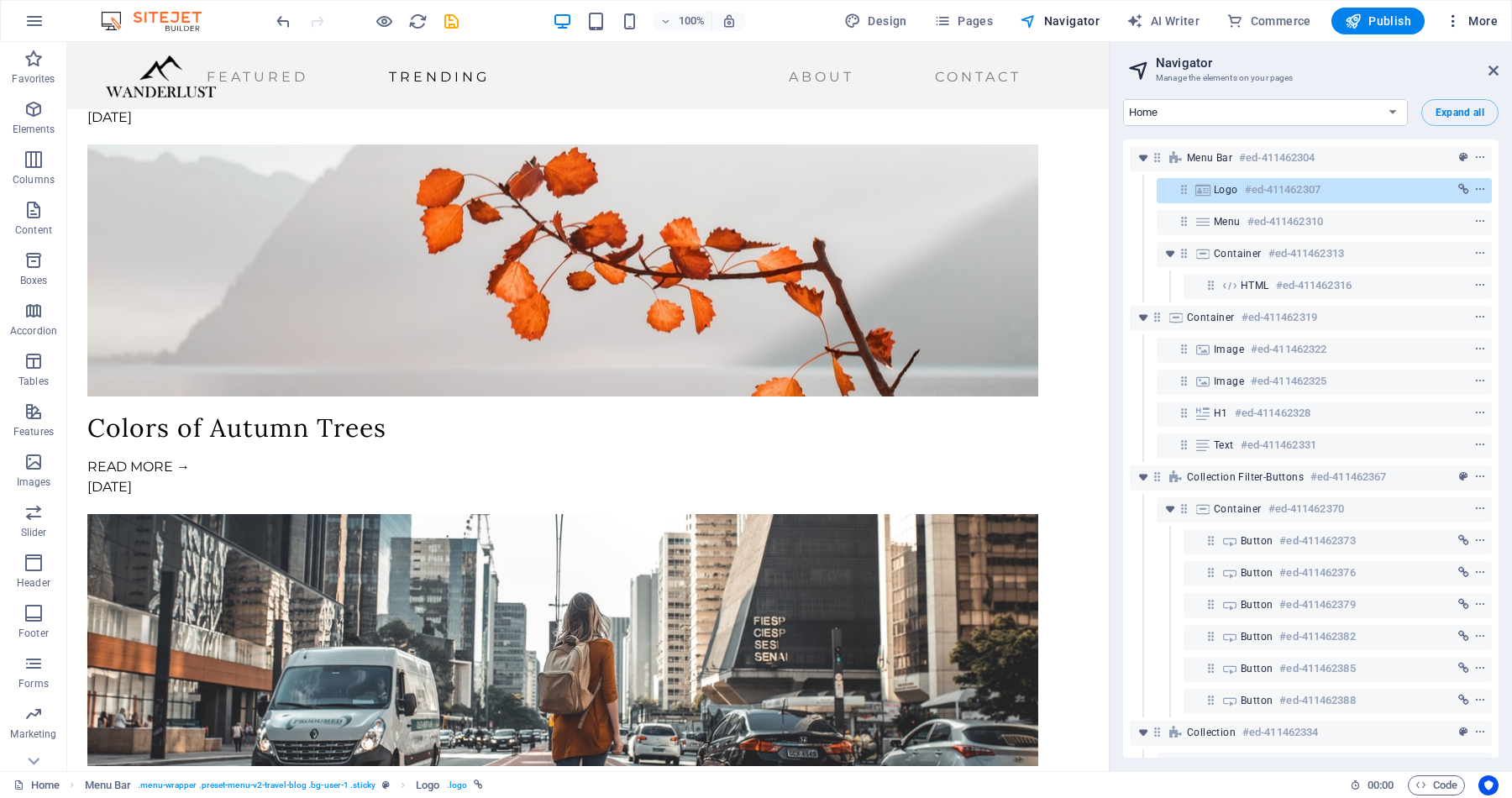
click at [1480, 23] on span "More" at bounding box center [1471, 21] width 53 height 17
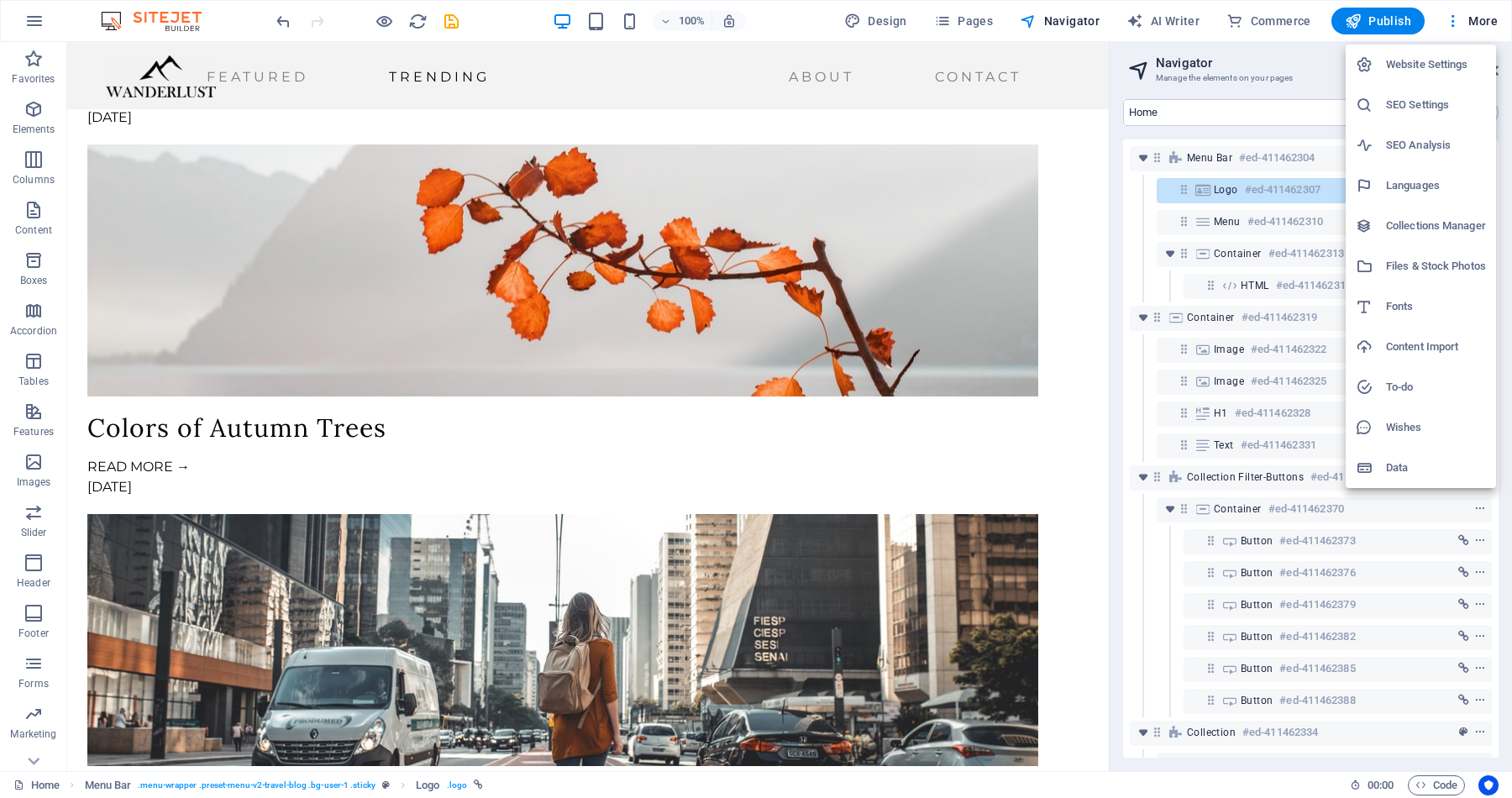
click at [1407, 184] on h6 "Languages" at bounding box center [1436, 185] width 100 height 21
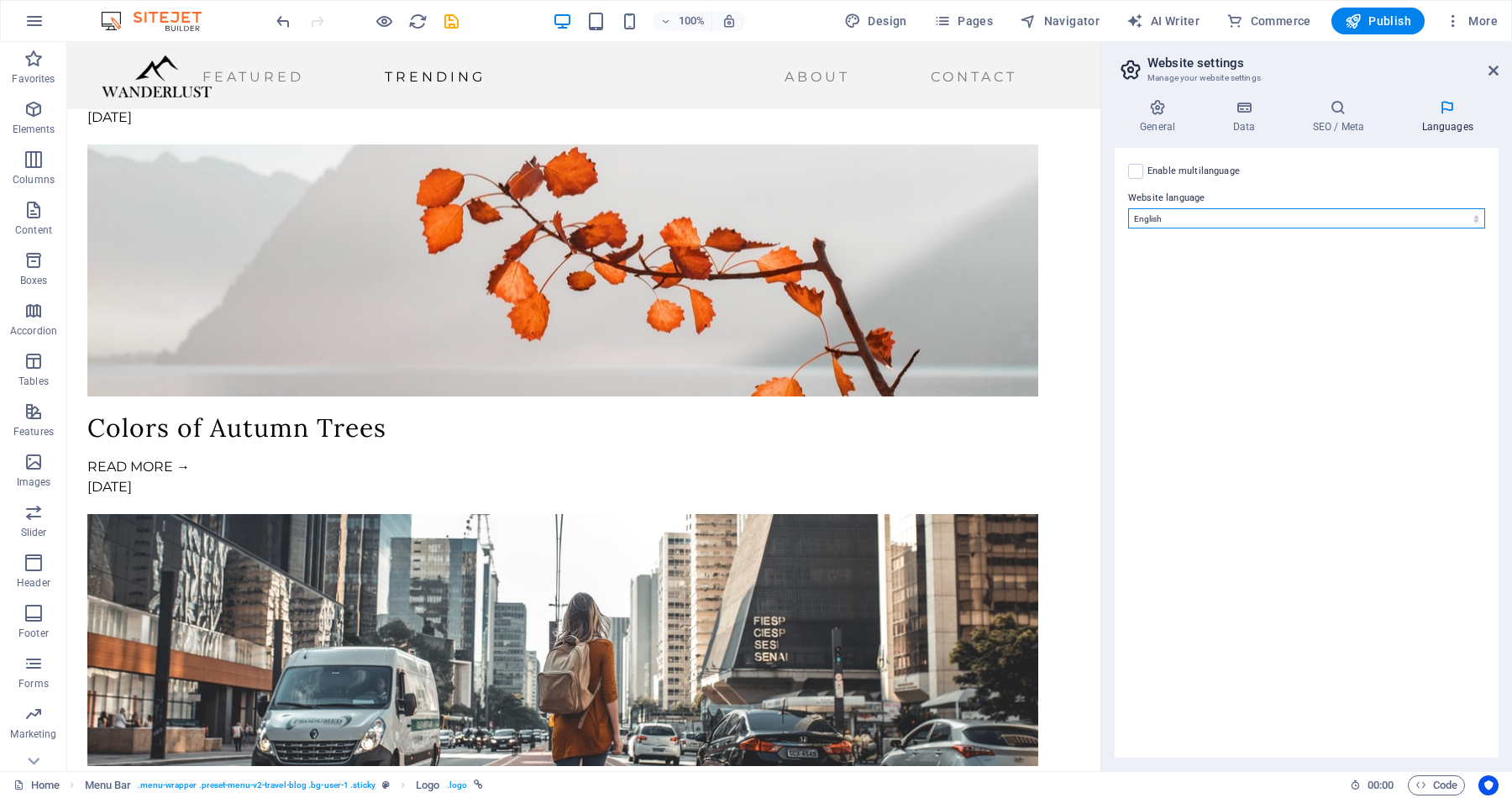
click at [1165, 220] on select "Abkhazian Afar Afrikaans Akan Albanian Amharic Arabic Aragonese Armenian Assame…" at bounding box center [1306, 218] width 357 height 21
select select "148"
click at [1128, 208] on select "Abkhazian Afar Afrikaans Akan Albanian Amharic Arabic Aragonese Armenian Assame…" at bounding box center [1306, 218] width 357 height 21
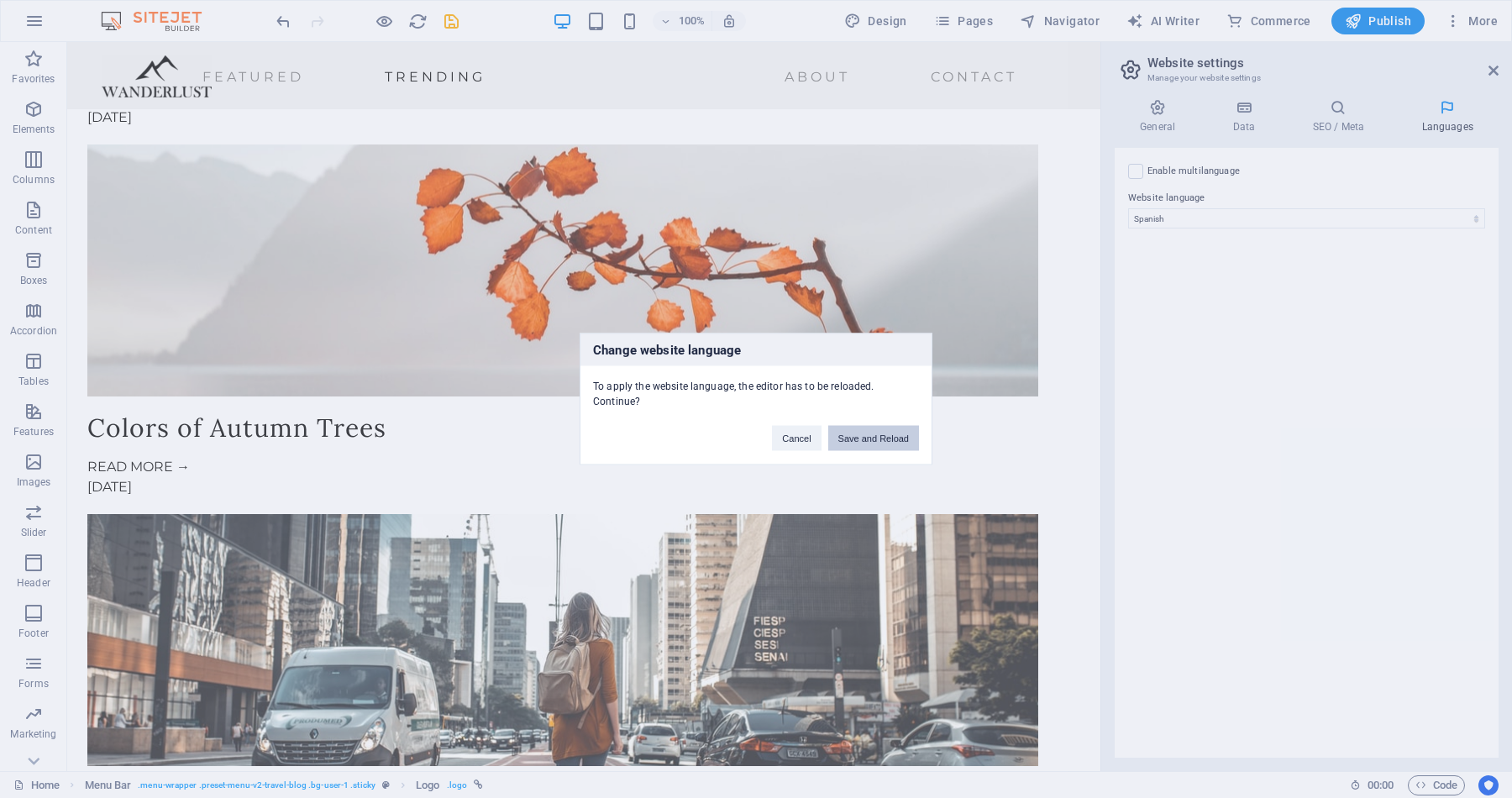
click at [897, 436] on button "Save and Reload" at bounding box center [873, 438] width 91 height 25
checkbox input "false"
